Goal: Use online tool/utility: Utilize a website feature to perform a specific function

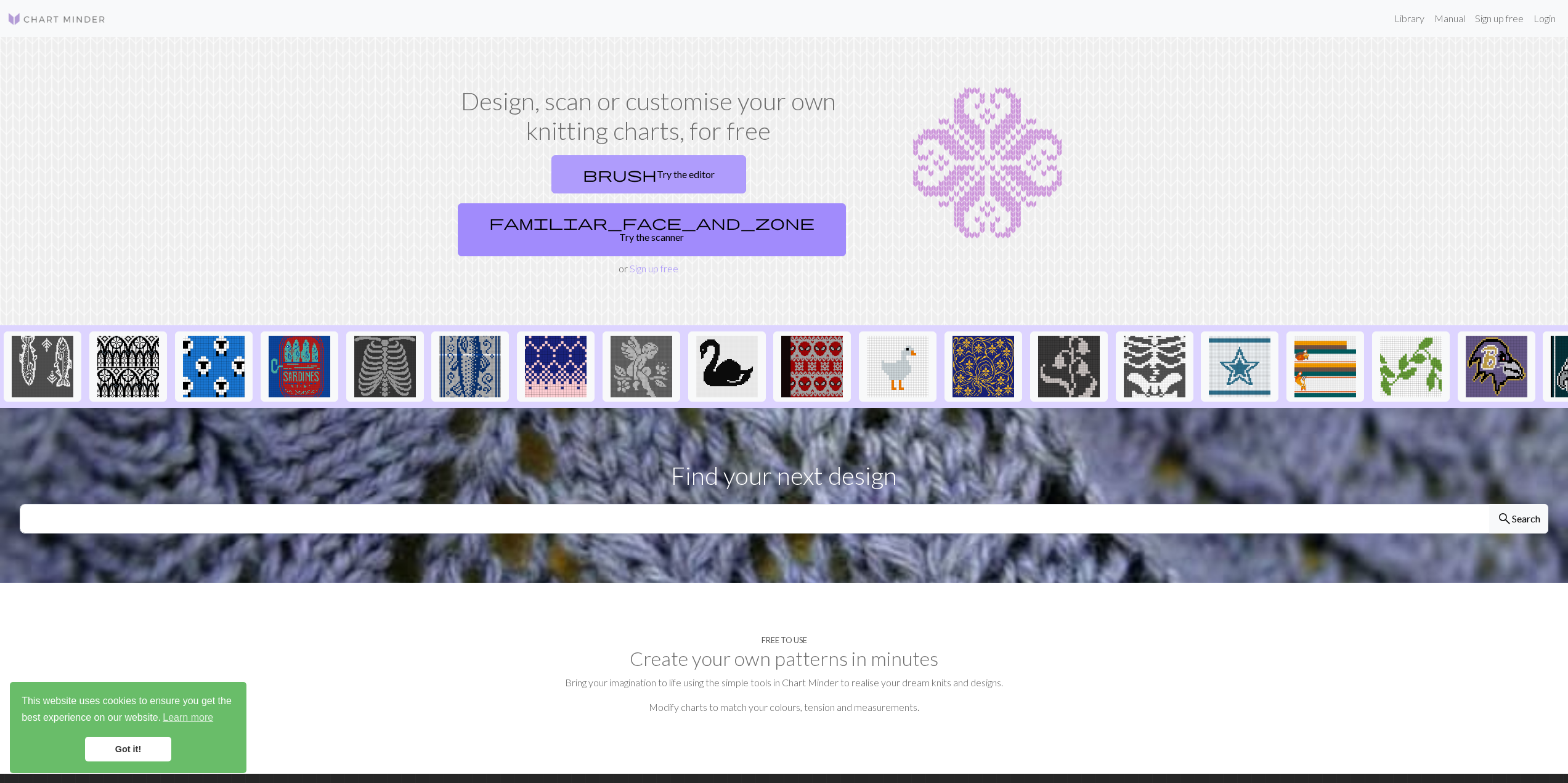
click at [579, 178] on link "brush Try the editor" at bounding box center [649, 174] width 195 height 38
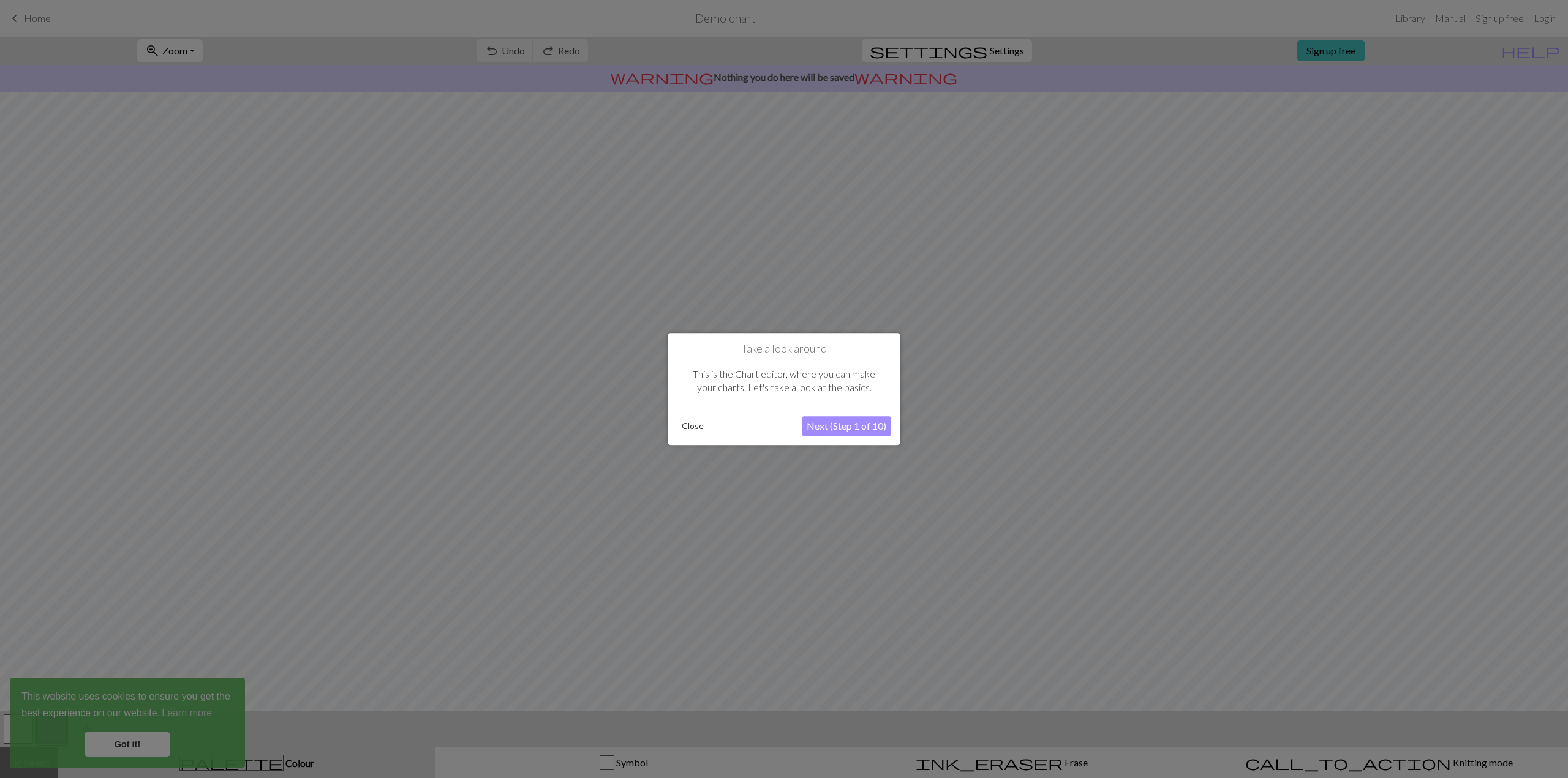
click at [852, 424] on button "Next (Step 1 of 10)" at bounding box center [847, 426] width 90 height 19
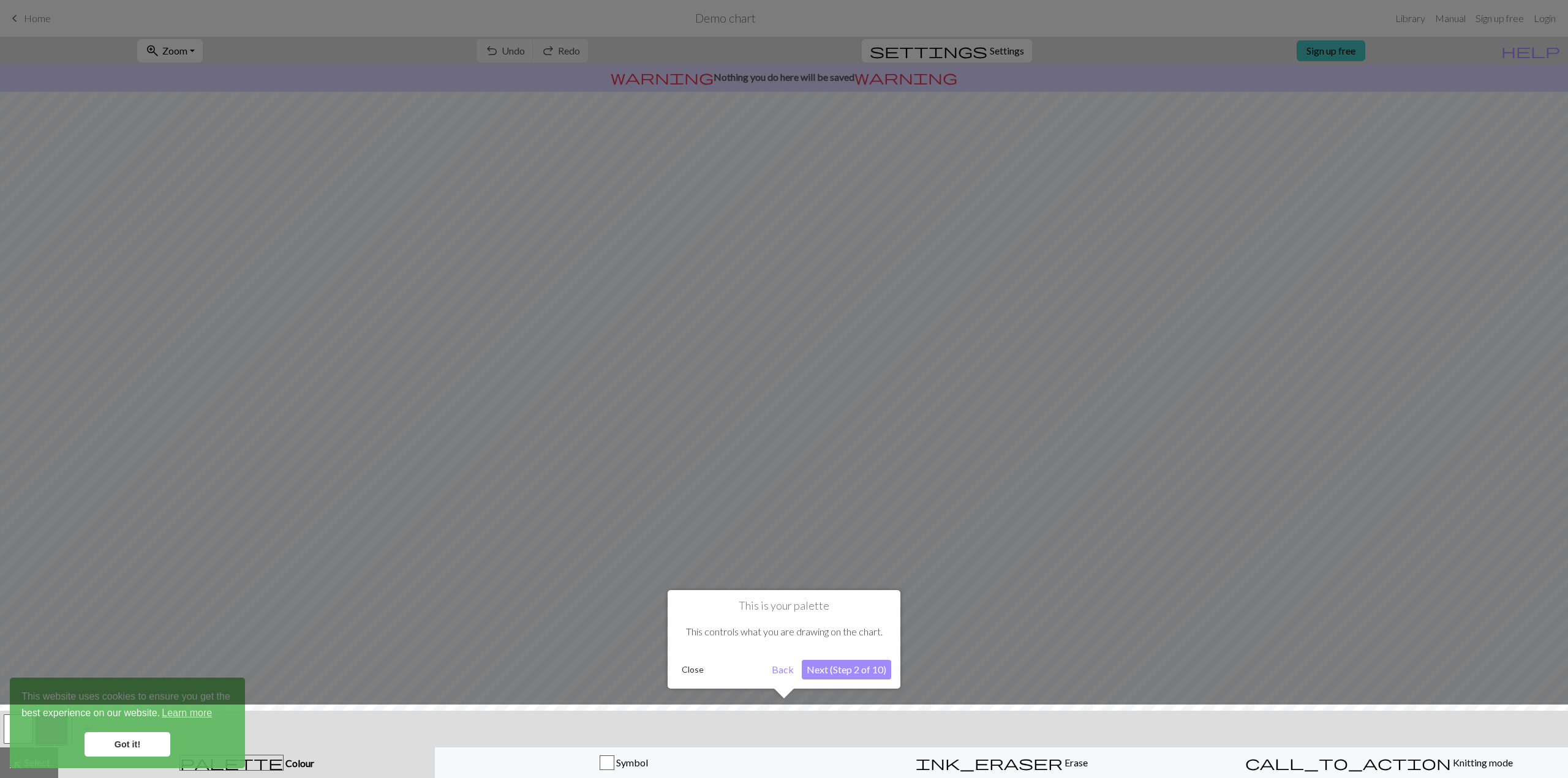
click at [844, 668] on button "Next (Step 2 of 10)" at bounding box center [847, 670] width 90 height 19
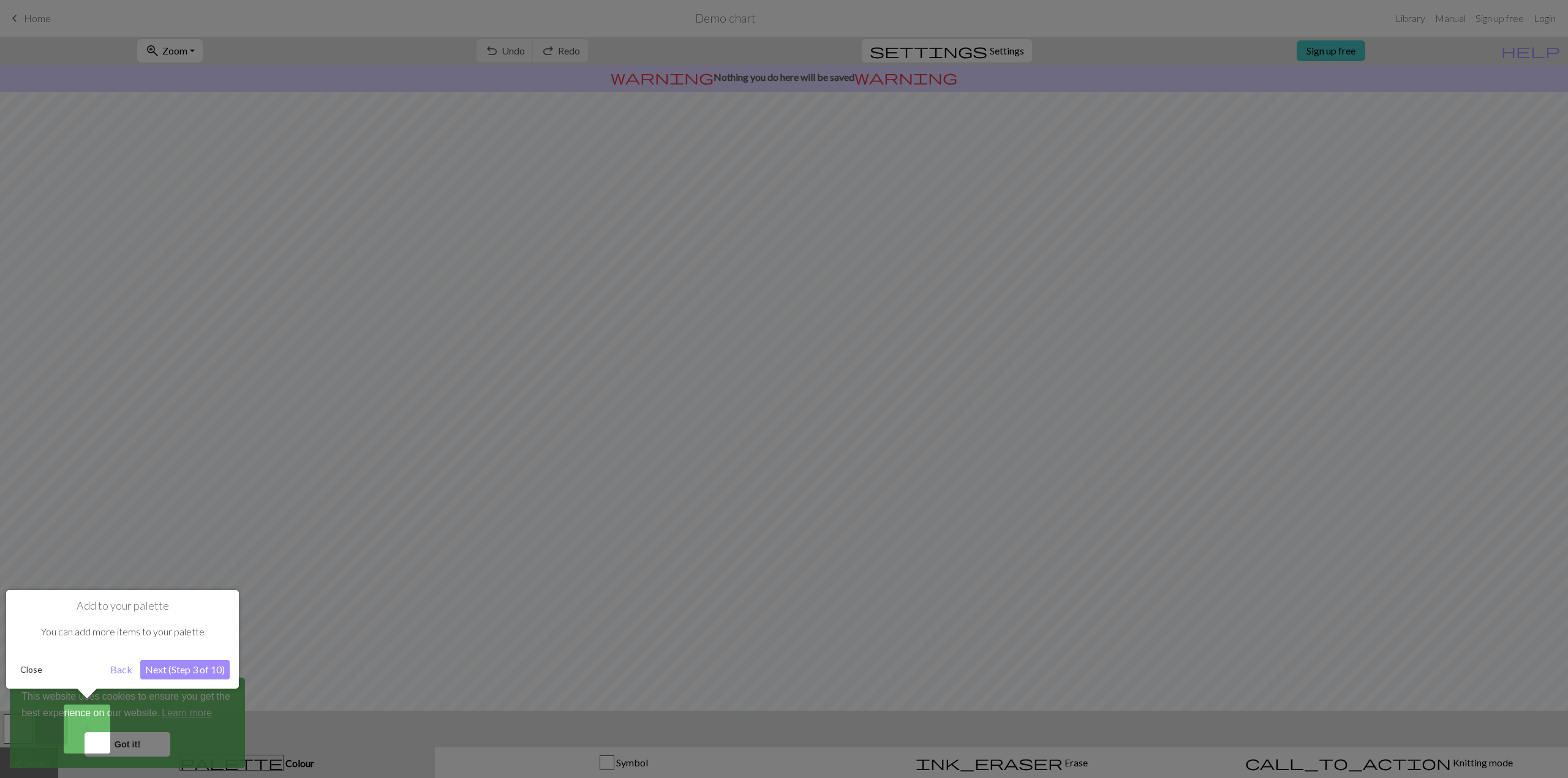
click at [209, 666] on button "Next (Step 3 of 10)" at bounding box center [185, 670] width 90 height 19
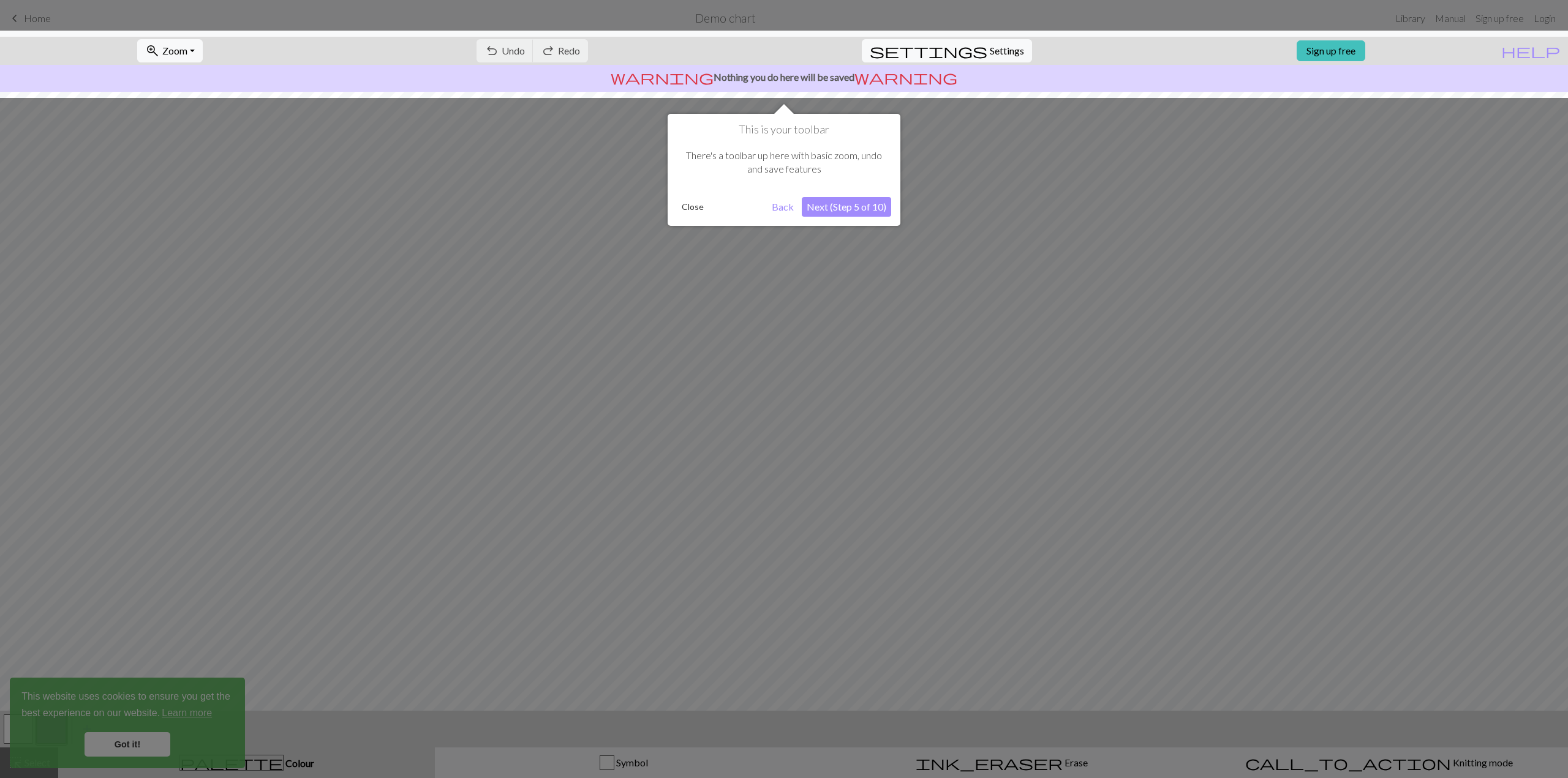
click at [870, 209] on button "Next (Step 5 of 10)" at bounding box center [847, 207] width 90 height 19
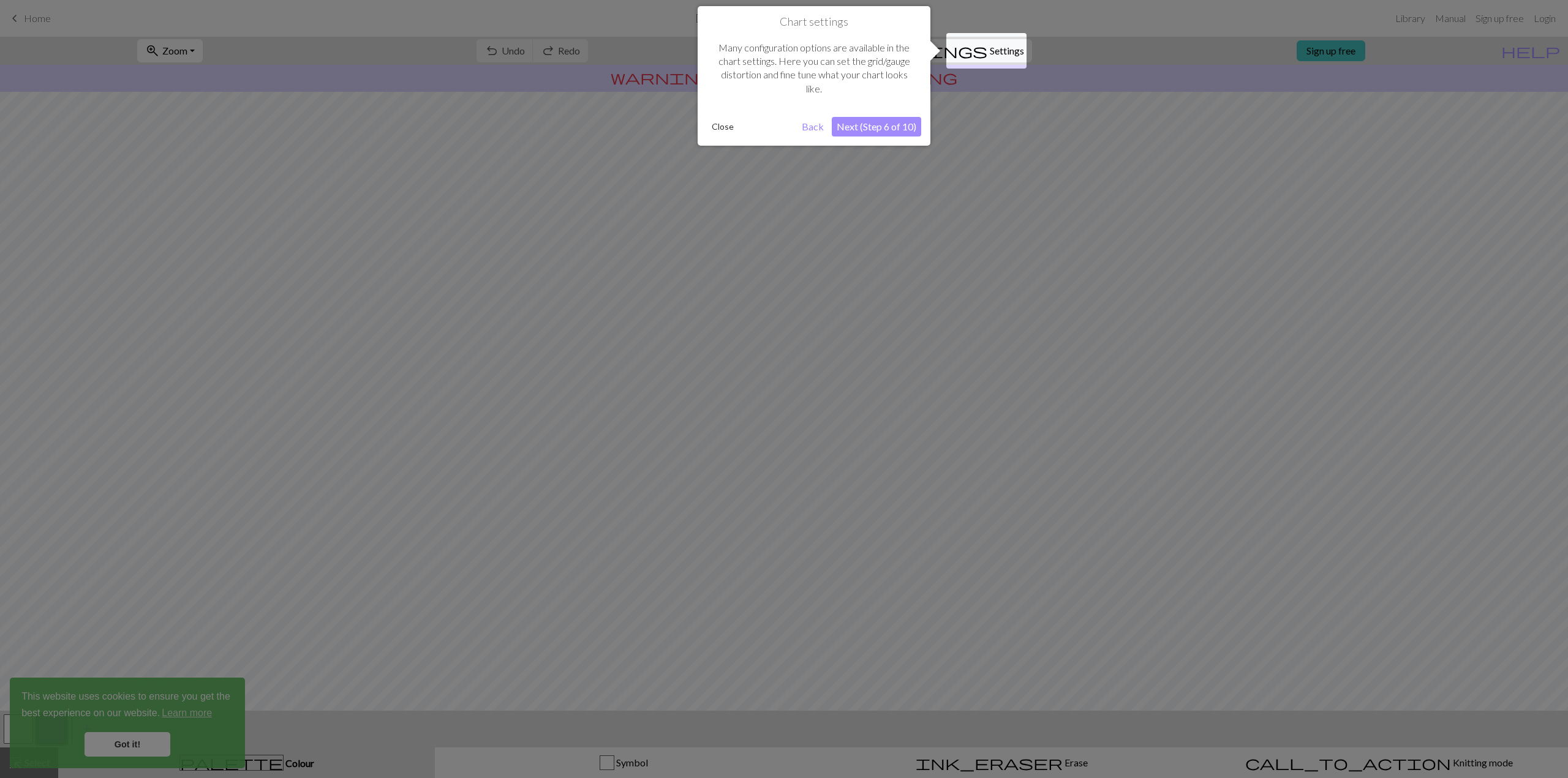
click at [914, 124] on button "Next (Step 6 of 10)" at bounding box center [876, 126] width 90 height 19
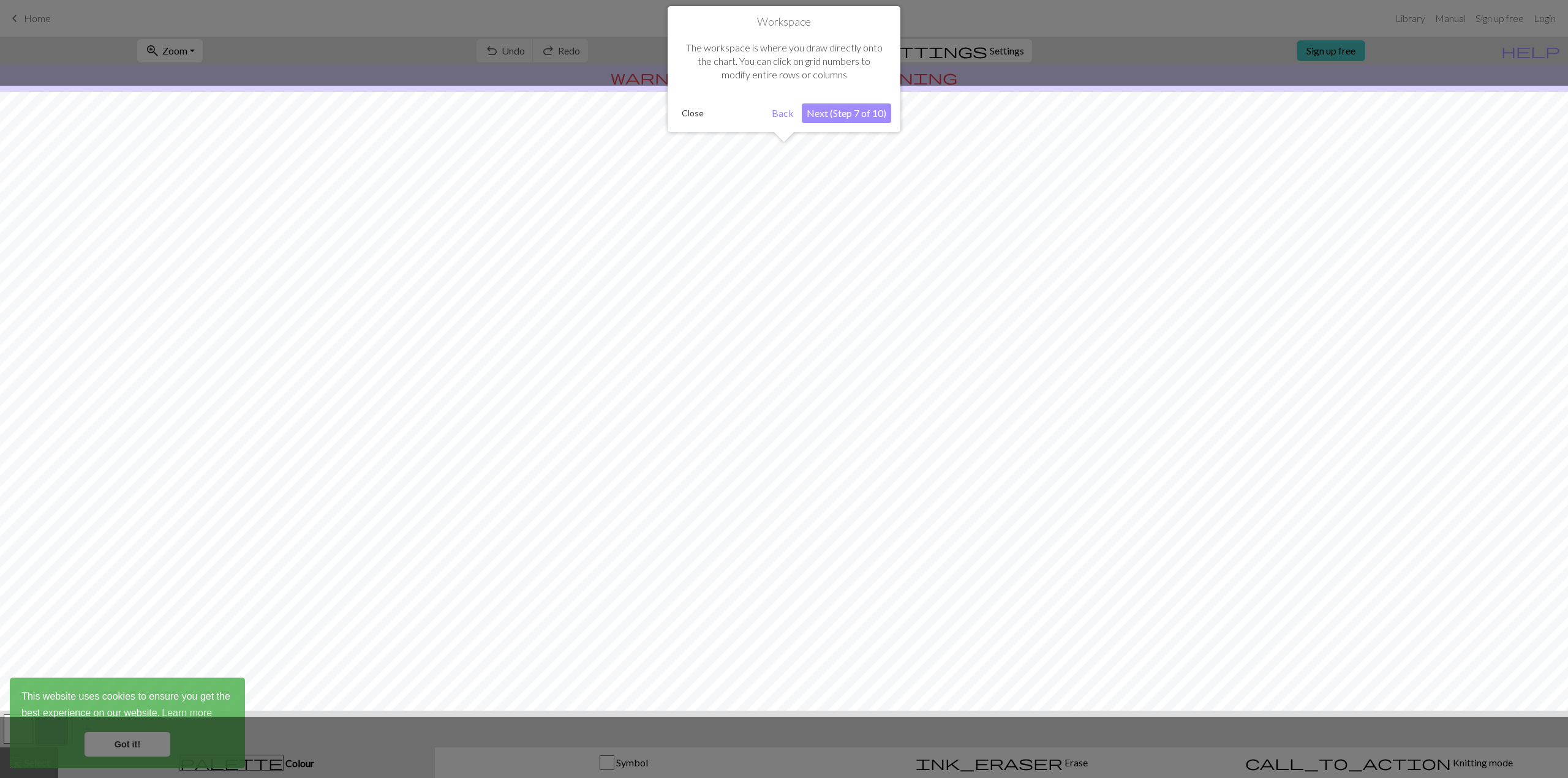
click at [856, 116] on button "Next (Step 7 of 10)" at bounding box center [847, 113] width 90 height 19
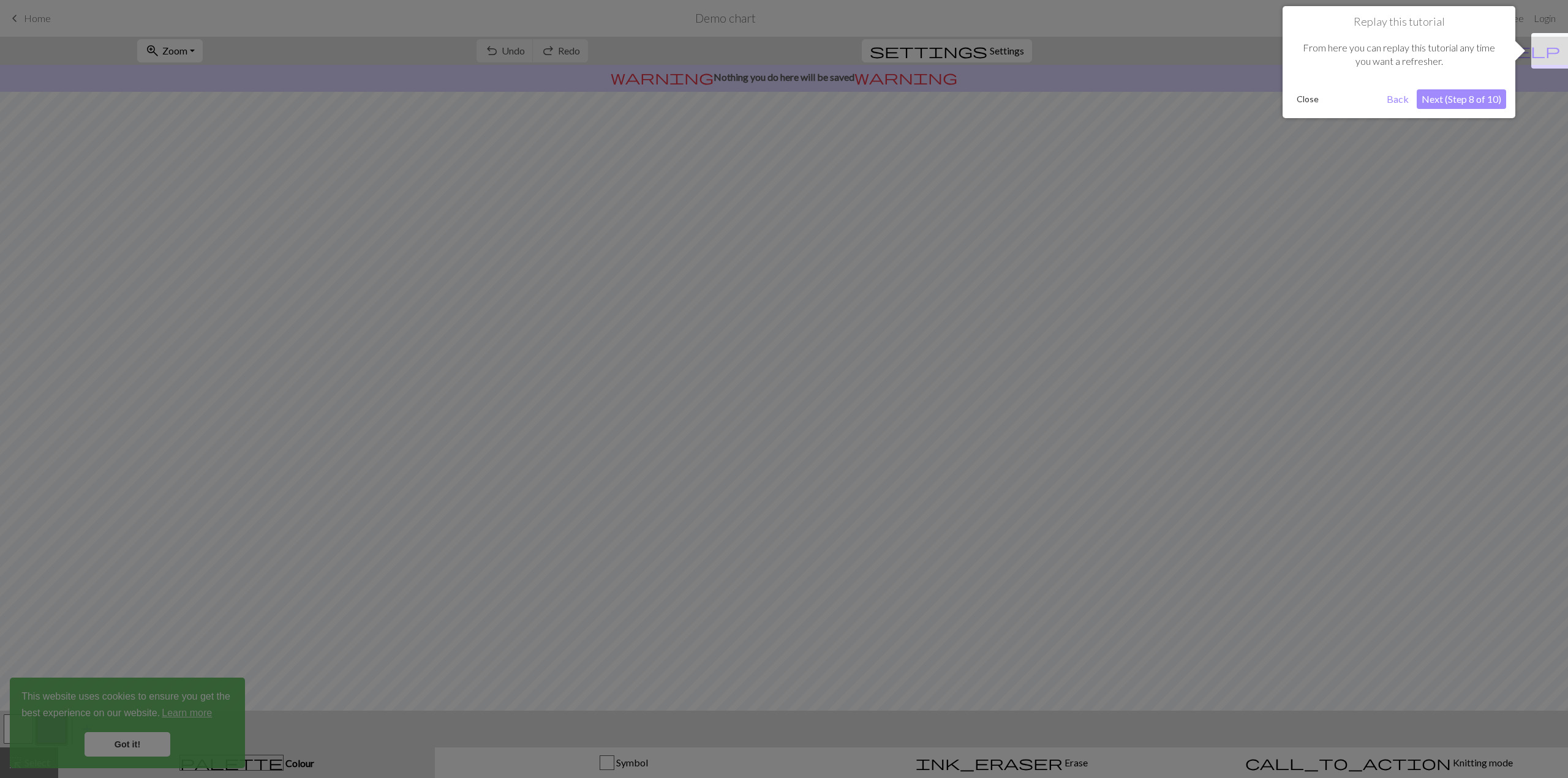
click at [1448, 97] on button "Next (Step 8 of 10)" at bounding box center [1462, 99] width 90 height 19
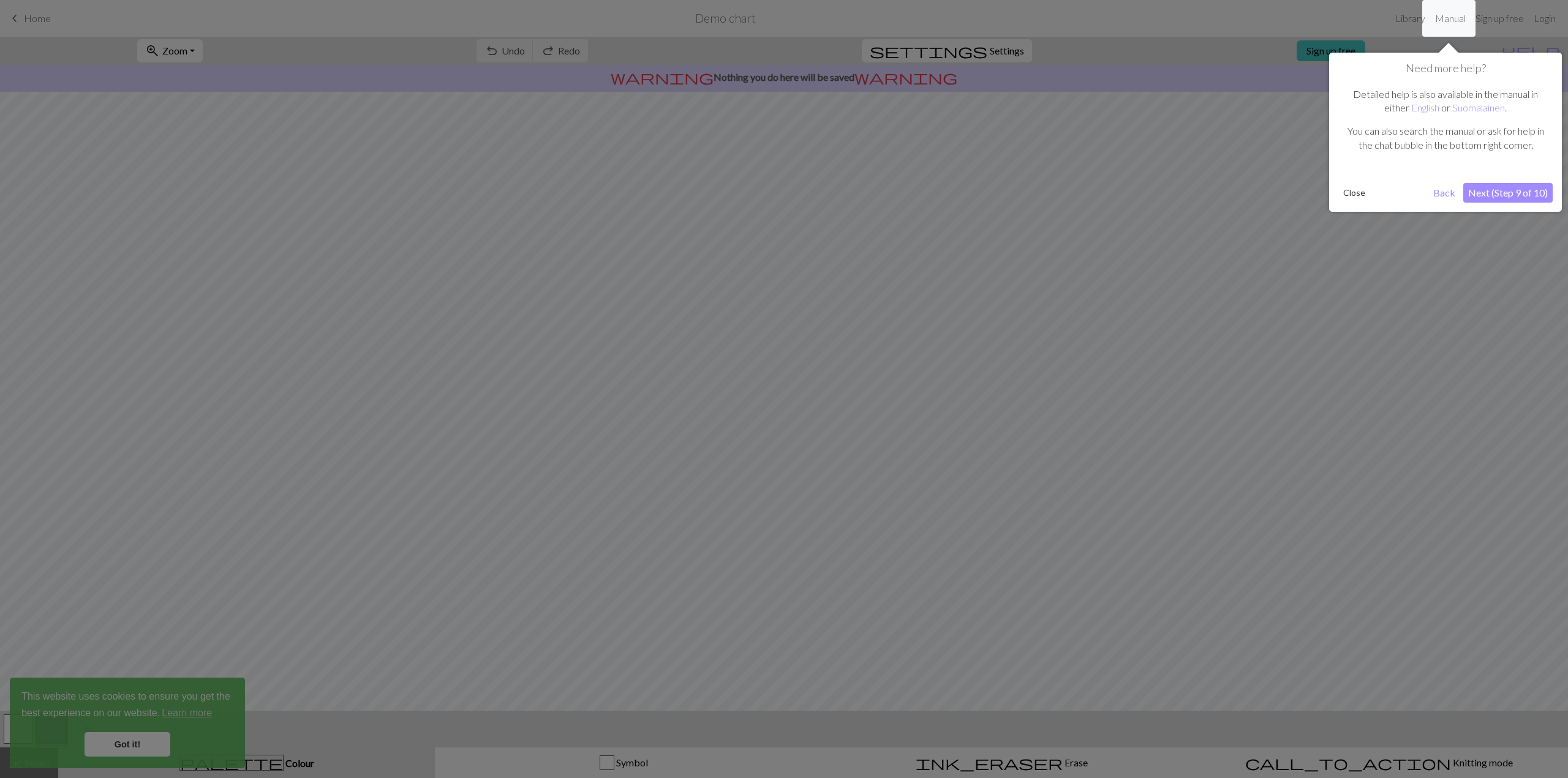
click at [1495, 197] on button "Next (Step 9 of 10)" at bounding box center [1508, 193] width 90 height 19
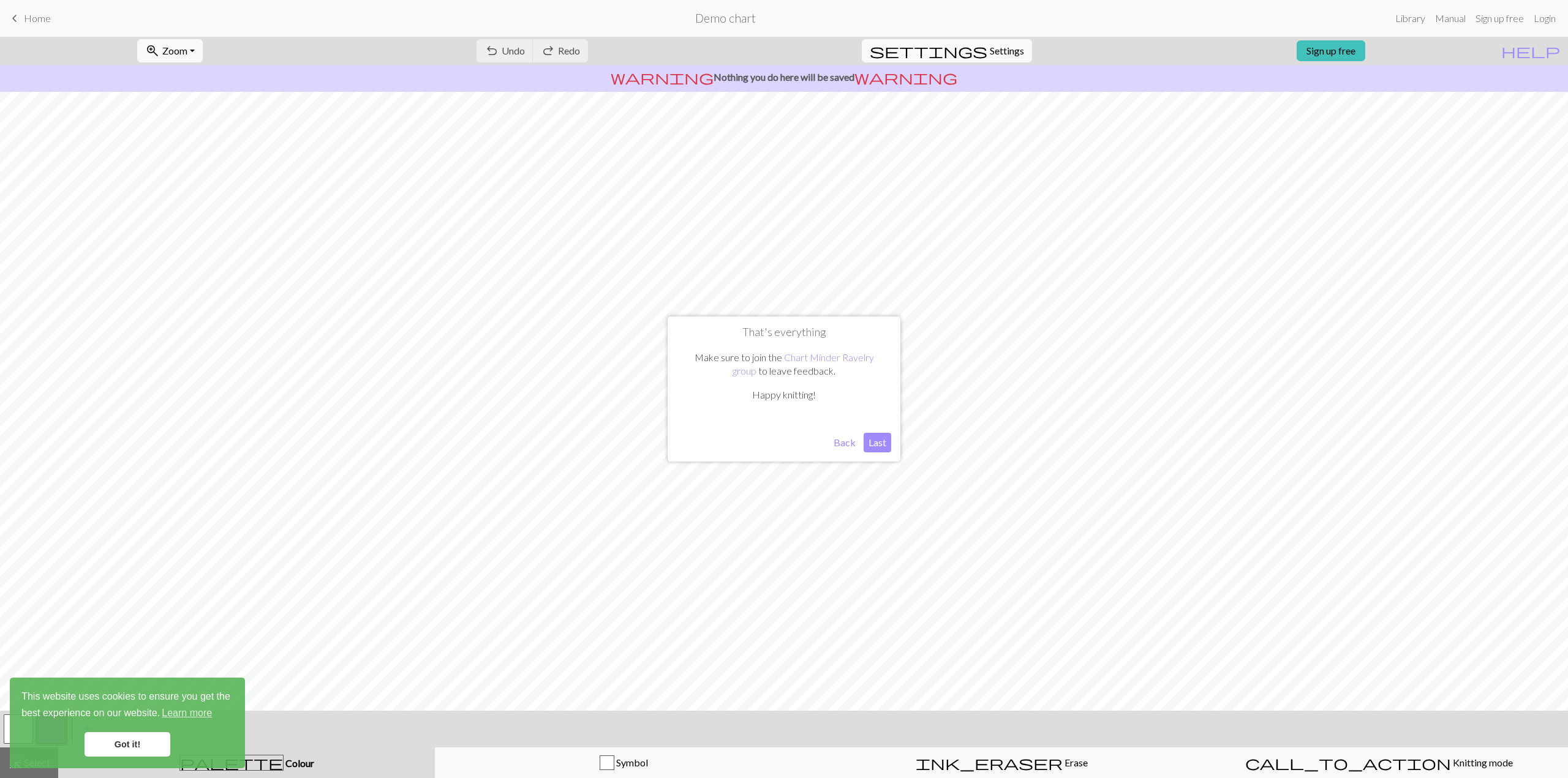
click at [872, 443] on button "Last" at bounding box center [877, 443] width 27 height 19
click at [525, 54] on span "Undo" at bounding box center [513, 50] width 23 height 12
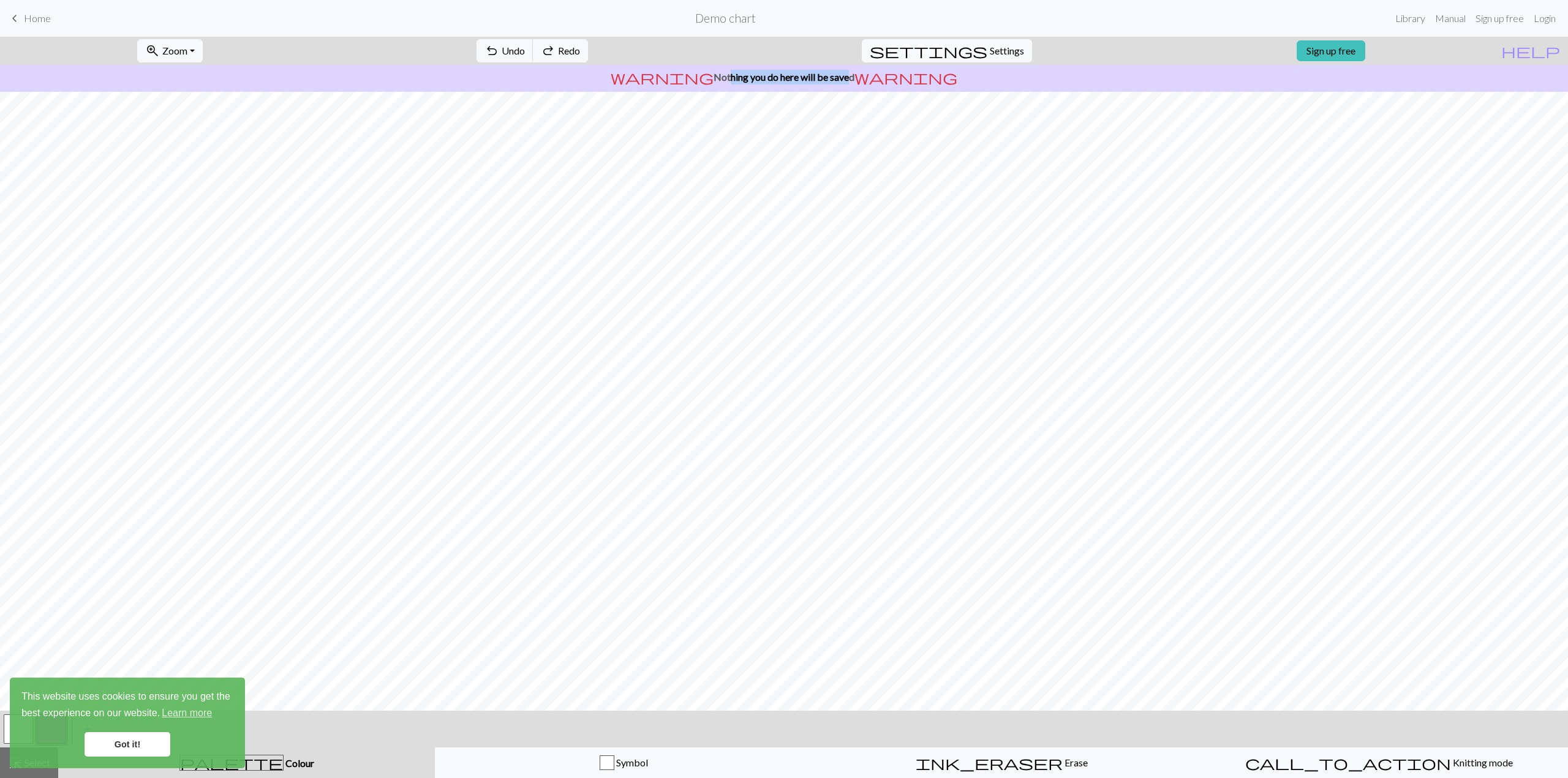
drag, startPoint x: 726, startPoint y: 79, endPoint x: 844, endPoint y: 80, distance: 118.0
click at [844, 80] on p "warning Nothing you do here will be saved warning" at bounding box center [784, 77] width 1558 height 14
click at [162, 746] on link "Got it!" at bounding box center [127, 744] width 86 height 25
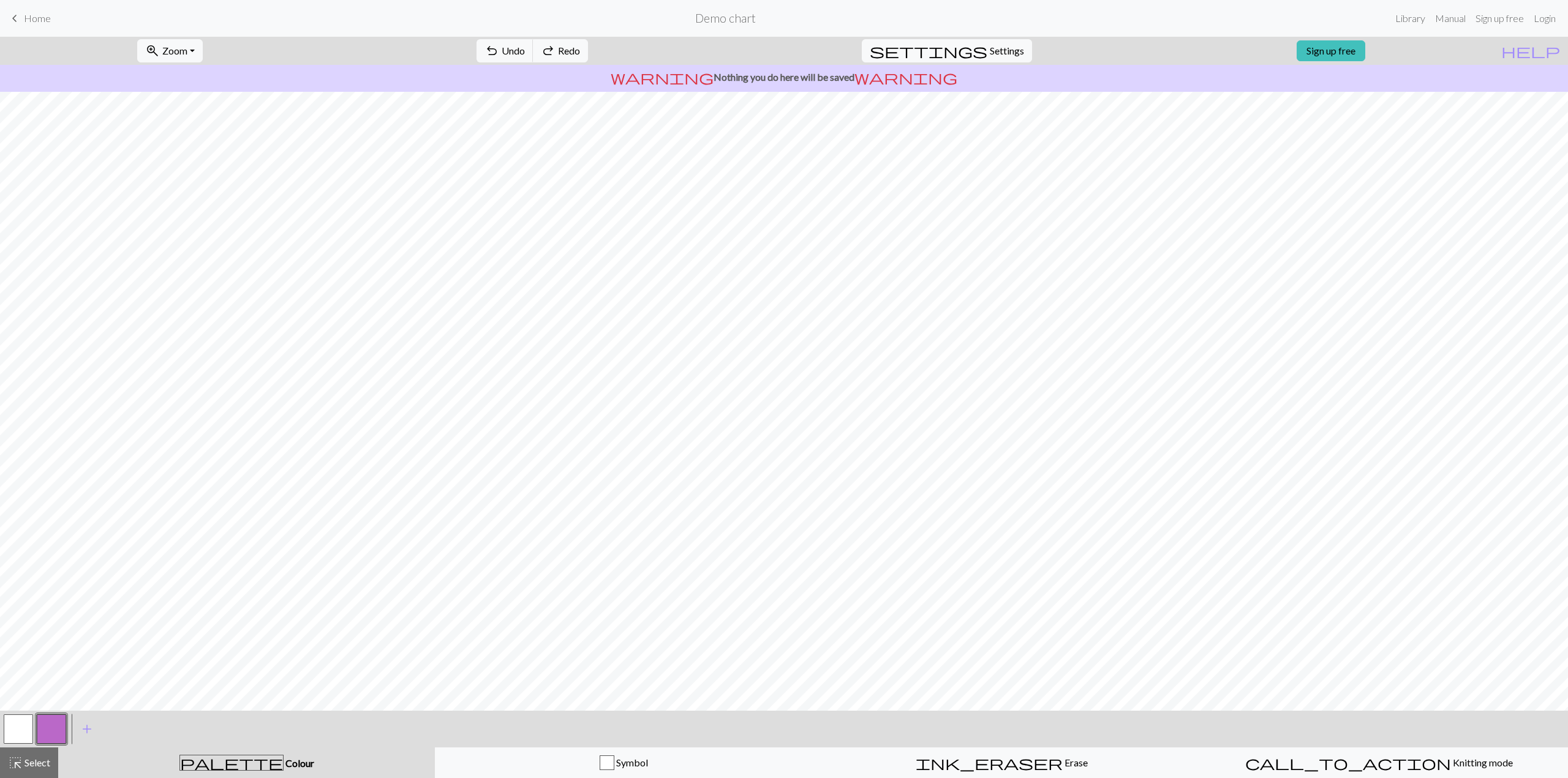
click at [22, 732] on button "button" at bounding box center [18, 729] width 30 height 30
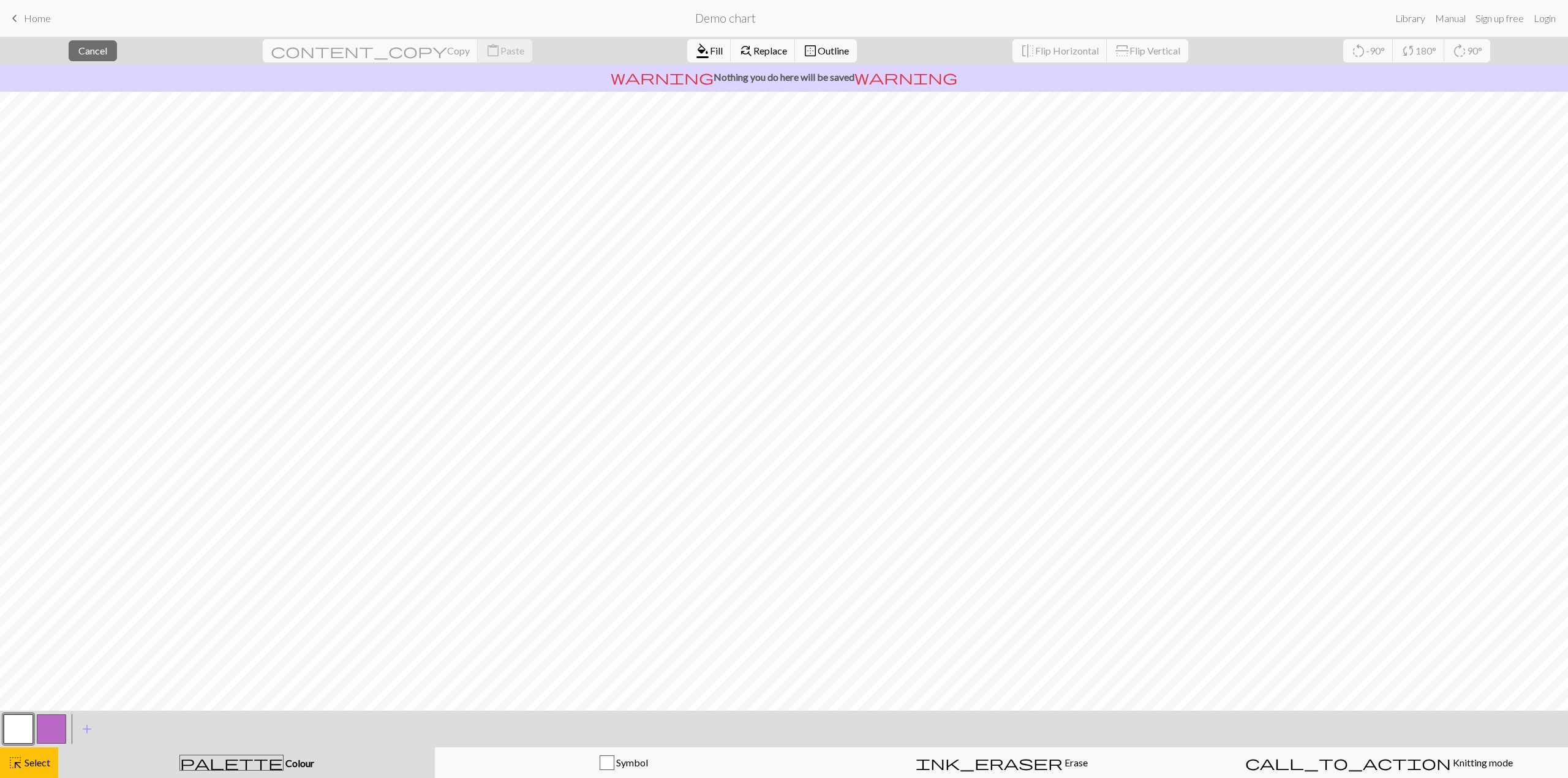
click at [36, 734] on div at bounding box center [51, 729] width 33 height 33
click at [25, 758] on span "Select" at bounding box center [36, 763] width 27 height 12
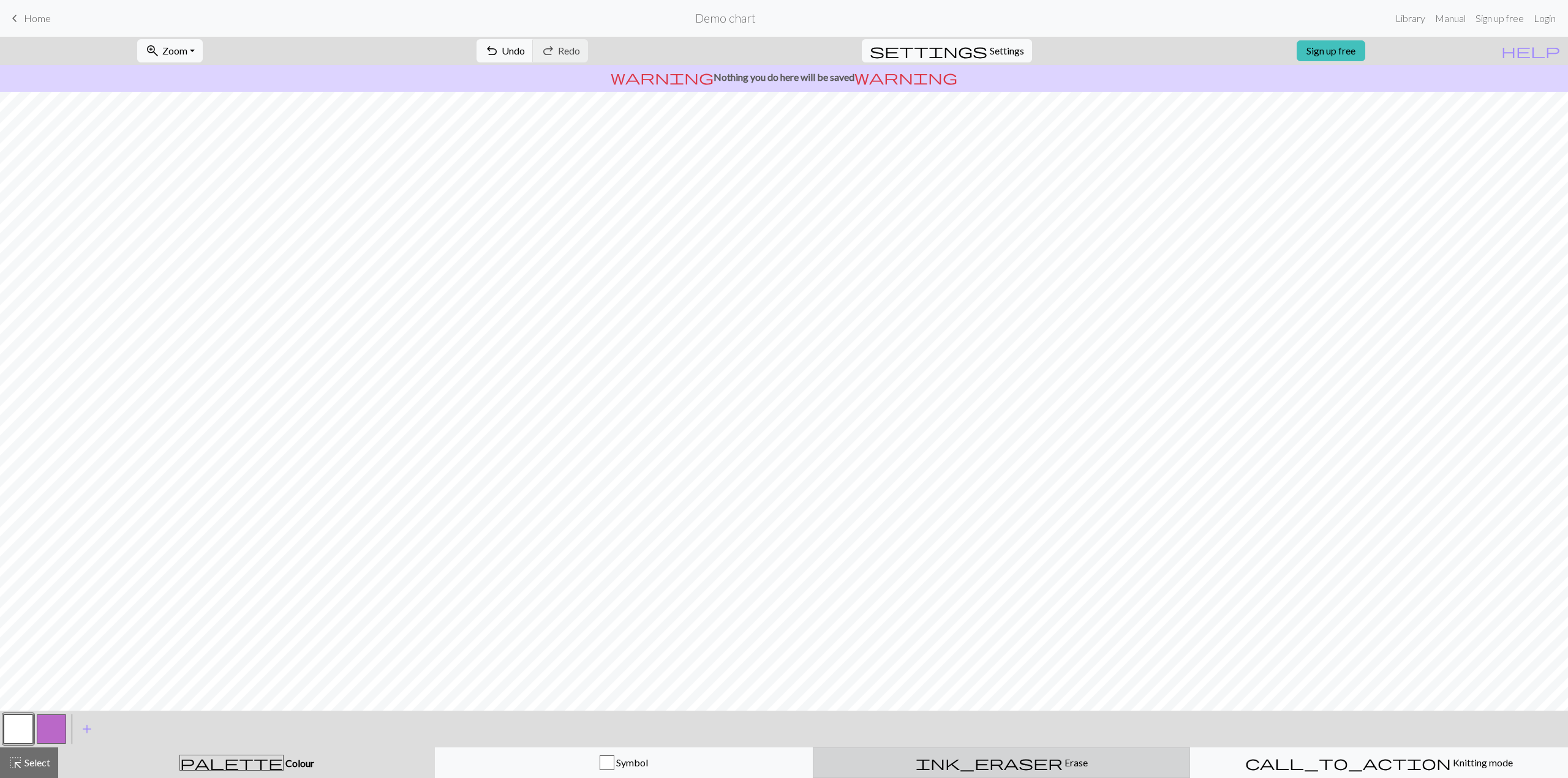
click at [1027, 764] on div "ink_eraser Erase Erase" at bounding box center [1001, 763] width 362 height 14
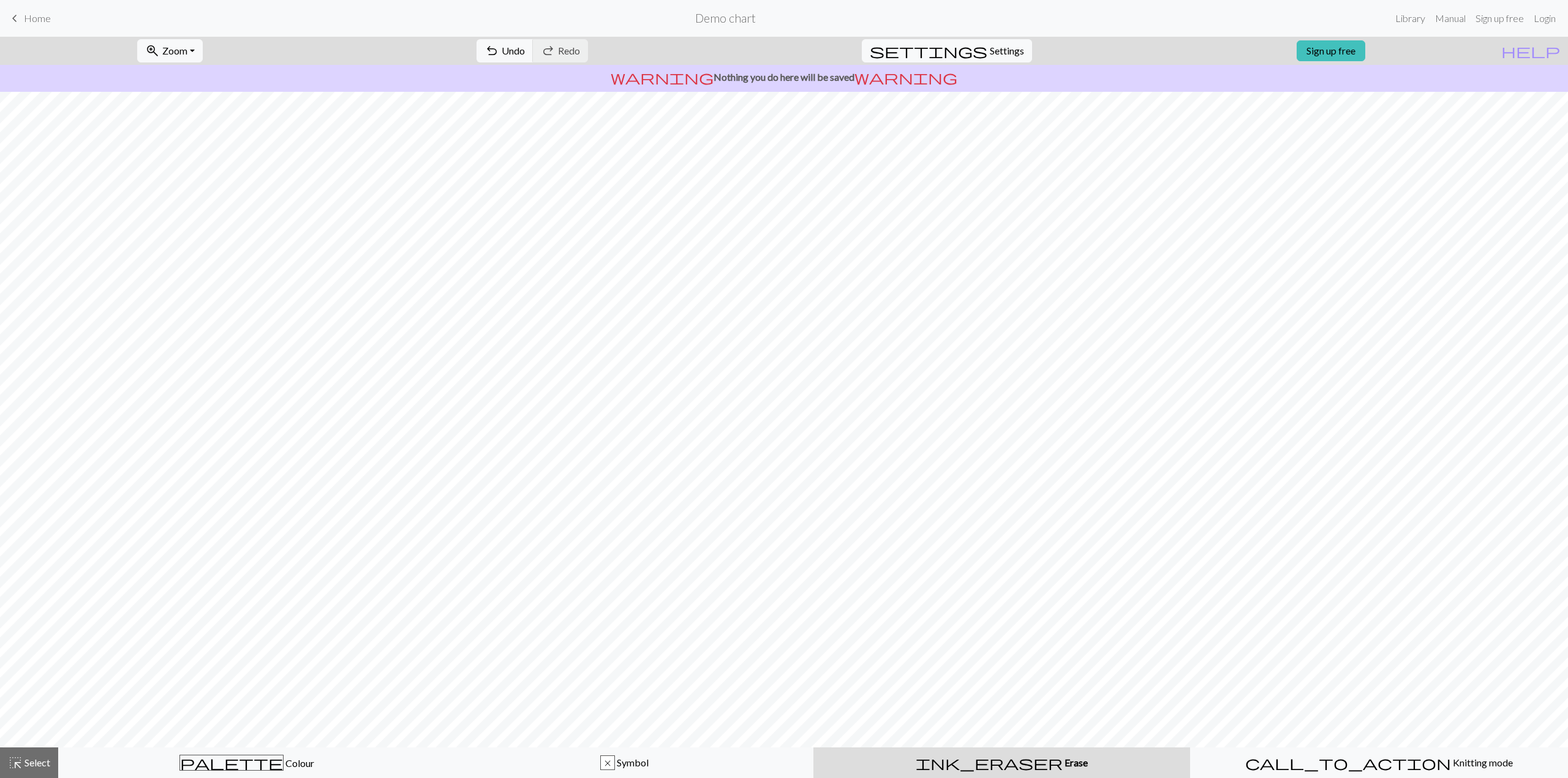
click at [982, 762] on span "ink_eraser" at bounding box center [989, 763] width 147 height 17
click at [1328, 772] on button "call_to_action Knitting mode Knitting mode" at bounding box center [1379, 763] width 378 height 30
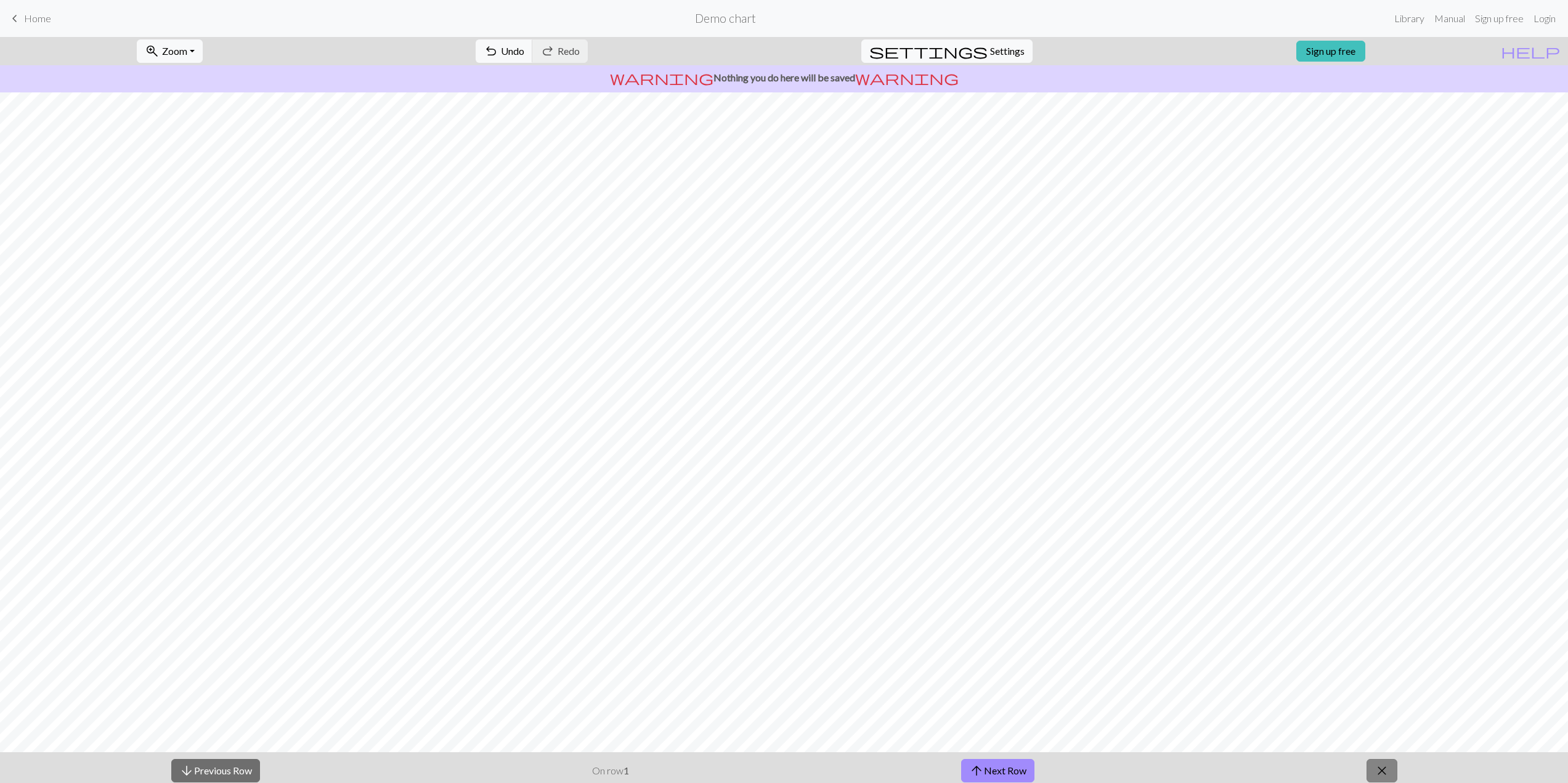
click at [1370, 771] on button "close" at bounding box center [1382, 771] width 31 height 23
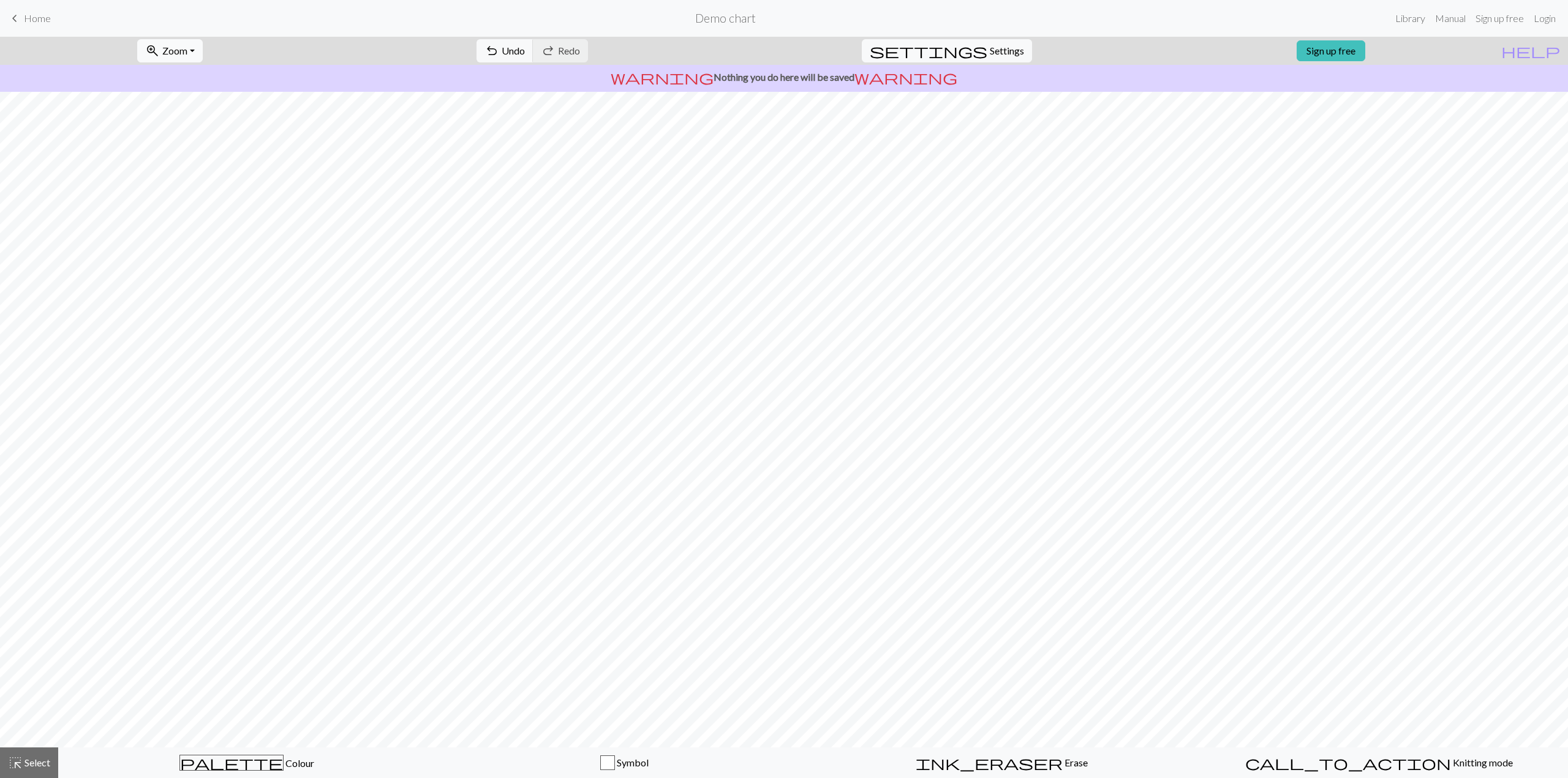
click at [185, 51] on span "Zoom" at bounding box center [174, 50] width 25 height 12
click at [192, 159] on button "100%" at bounding box center [186, 166] width 97 height 19
